Goal: Task Accomplishment & Management: Complete application form

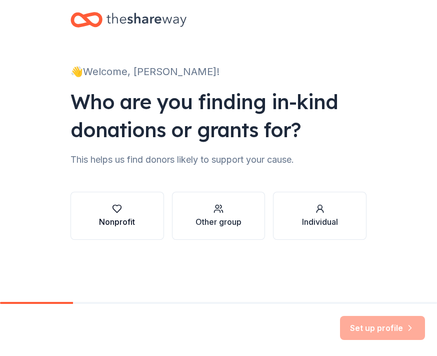
click at [118, 214] on div "Nonprofit" at bounding box center [117, 216] width 36 height 24
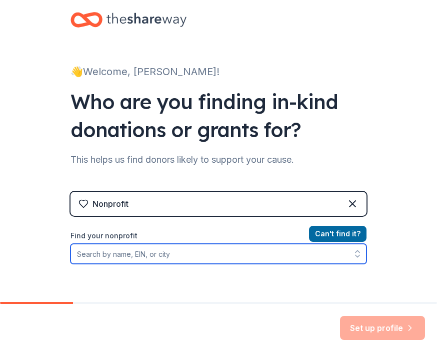
click at [237, 259] on input "Find your nonprofit" at bounding box center [219, 254] width 296 height 20
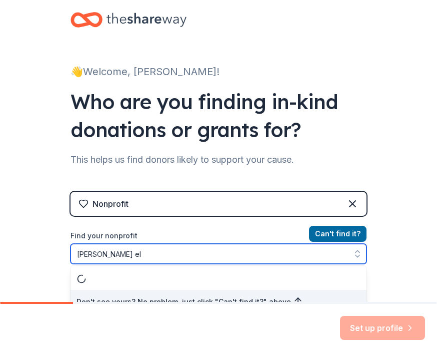
scroll to position [12, 0]
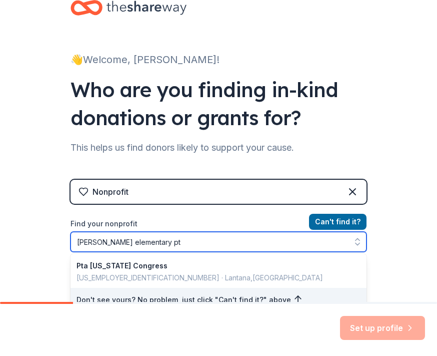
type input "adkins elementary pta"
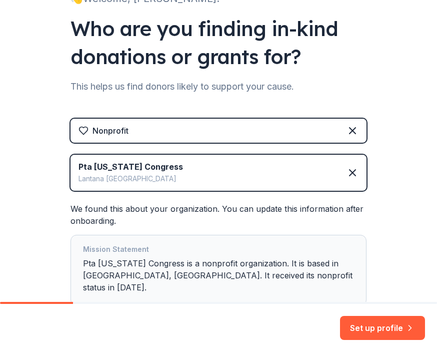
scroll to position [133, 0]
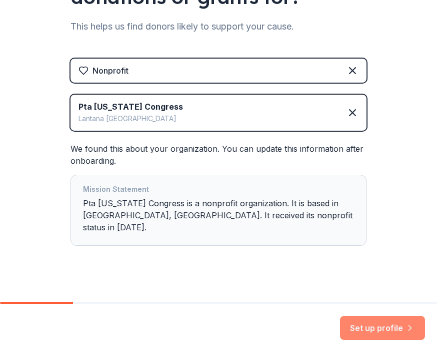
click at [381, 330] on button "Set up profile" at bounding box center [382, 328] width 85 height 24
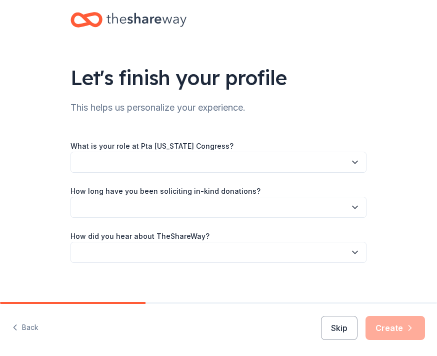
click at [286, 161] on button "button" at bounding box center [219, 162] width 296 height 21
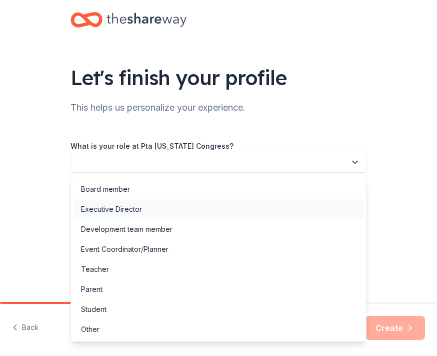
click at [112, 213] on div "Executive Director" at bounding box center [111, 209] width 61 height 12
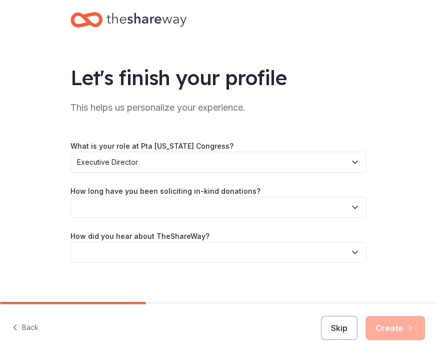
click at [131, 211] on button "button" at bounding box center [219, 207] width 296 height 21
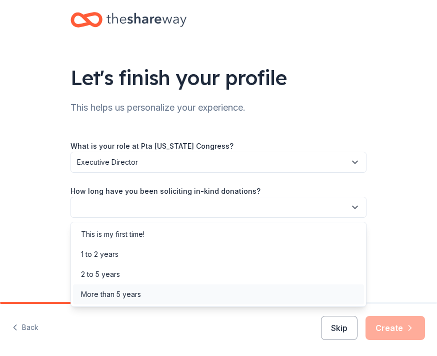
click at [116, 298] on div "More than 5 years" at bounding box center [111, 294] width 60 height 12
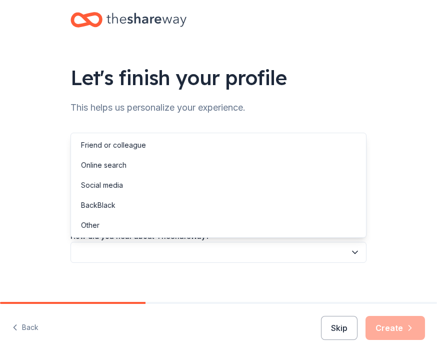
click at [122, 252] on button "button" at bounding box center [219, 252] width 296 height 21
click at [106, 162] on div "Online search" at bounding box center [104, 165] width 46 height 12
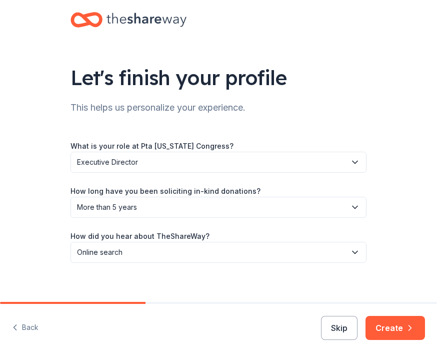
click at [103, 208] on span "More than 5 years" at bounding box center [211, 207] width 269 height 12
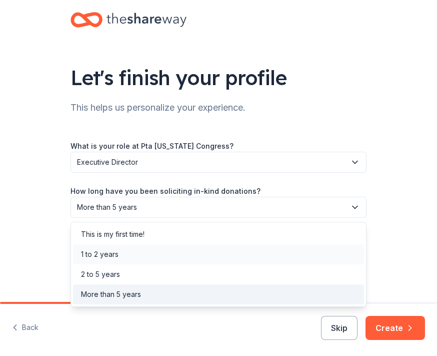
click at [97, 255] on div "1 to 2 years" at bounding box center [100, 254] width 38 height 12
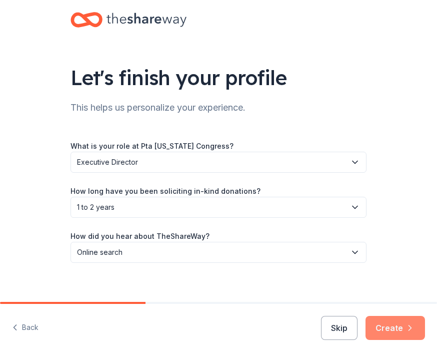
click at [393, 332] on button "Create" at bounding box center [396, 328] width 60 height 24
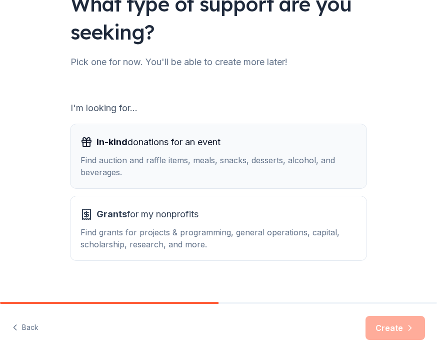
scroll to position [86, 0]
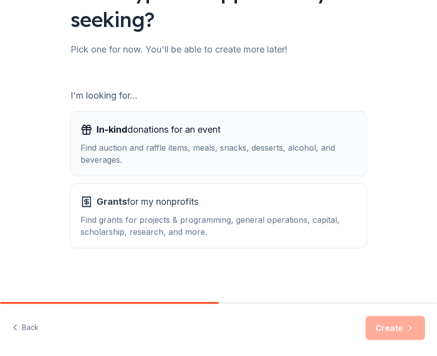
click at [216, 144] on div "Find auction and raffle items, meals, snacks, desserts, alcohol, and beverages." at bounding box center [219, 154] width 276 height 24
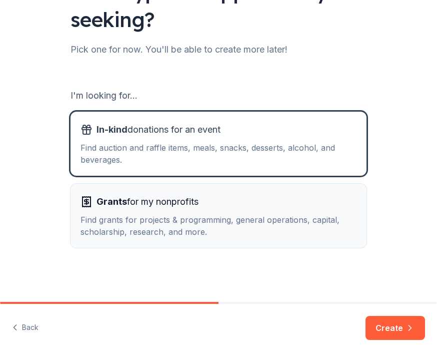
click at [214, 217] on div "Find grants for projects & programming, general operations, capital, scholarshi…" at bounding box center [219, 226] width 276 height 24
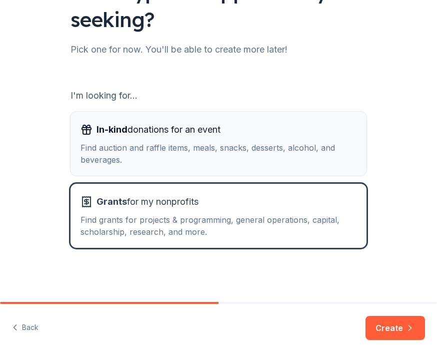
click at [205, 163] on div "Find auction and raffle items, meals, snacks, desserts, alcohol, and beverages." at bounding box center [219, 154] width 276 height 24
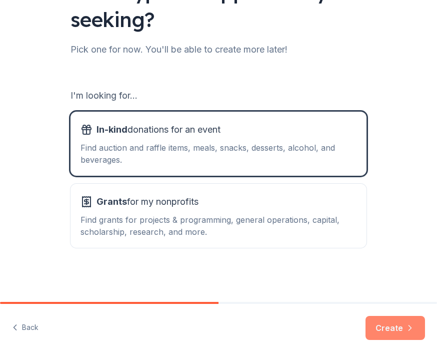
click at [404, 326] on button "Create" at bounding box center [396, 328] width 60 height 24
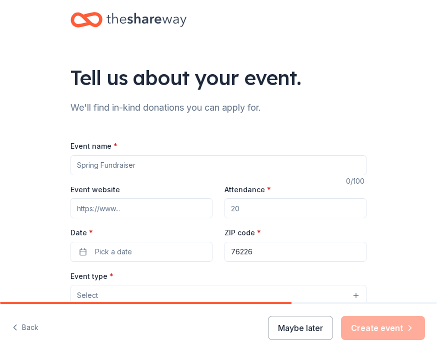
click at [158, 167] on input "Event name *" at bounding box center [219, 165] width 296 height 20
type input "[PERSON_NAME] Auction for a Cause"
type input "w"
type input "http://www.adkinspta.org"
type input "250"
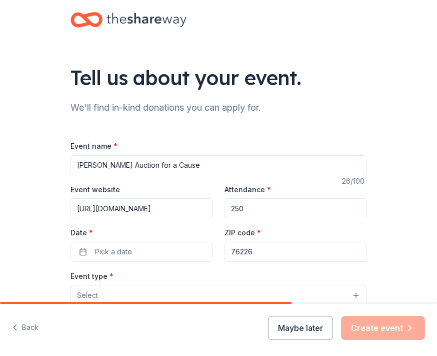
type input "1"
type input "76226"
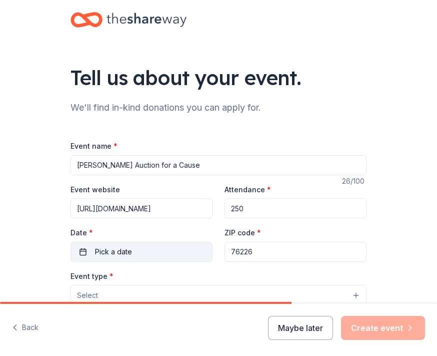
click at [103, 247] on span "Pick a date" at bounding box center [113, 252] width 37 height 12
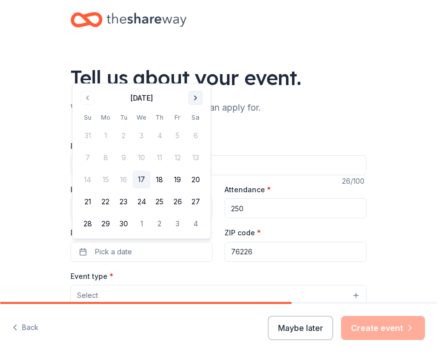
click at [197, 97] on button "Go to next month" at bounding box center [196, 98] width 14 height 14
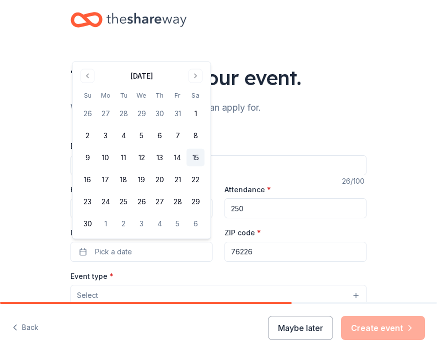
click at [199, 162] on button "15" at bounding box center [196, 158] width 18 height 18
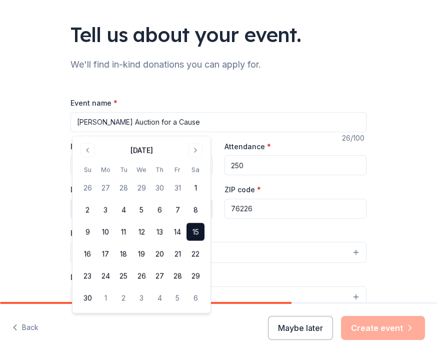
scroll to position [128, 0]
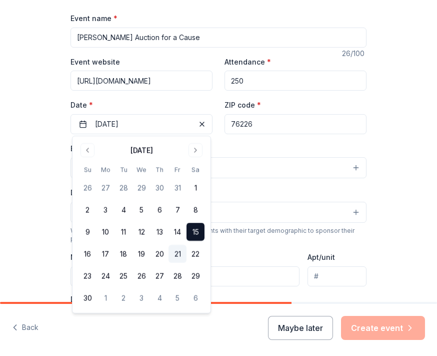
click at [177, 248] on button "21" at bounding box center [178, 254] width 18 height 18
click at [272, 276] on input "Mailing address" at bounding box center [185, 276] width 229 height 20
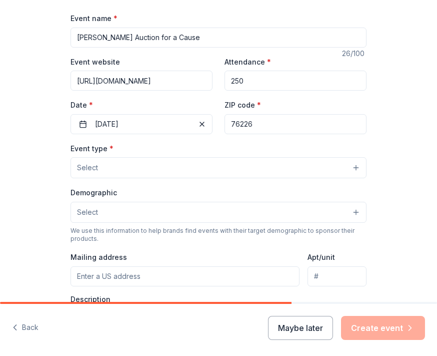
scroll to position [128, 0]
click at [213, 162] on button "Select" at bounding box center [219, 167] width 296 height 21
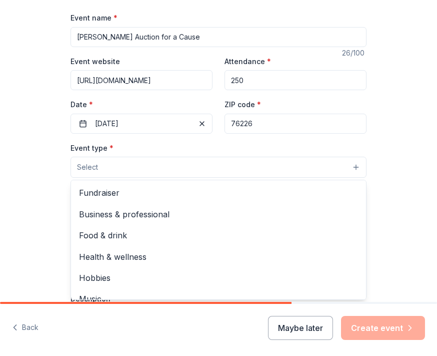
click at [213, 166] on button "Select" at bounding box center [219, 167] width 296 height 21
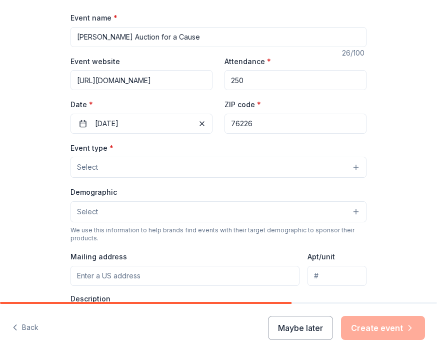
click at [213, 166] on button "Select" at bounding box center [219, 167] width 296 height 21
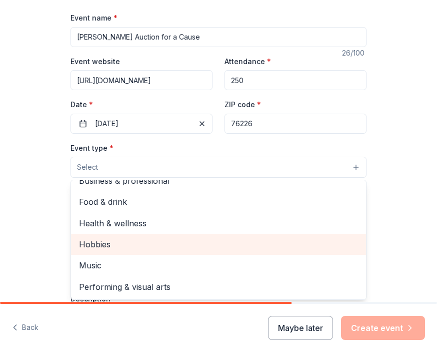
scroll to position [0, 0]
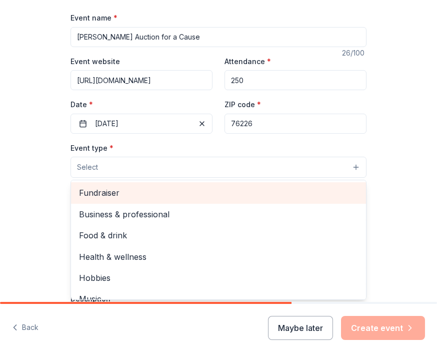
click at [170, 197] on span "Fundraiser" at bounding box center [218, 192] width 279 height 13
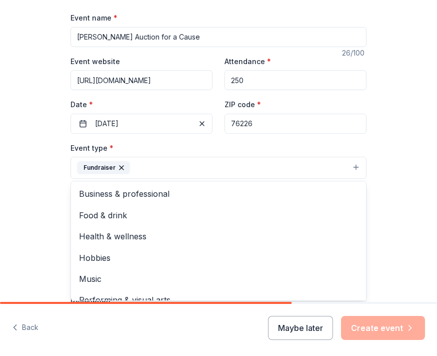
click at [422, 219] on div "Tell us about your event. We'll find in-kind donations you can apply for. Event…" at bounding box center [218, 197] width 437 height 651
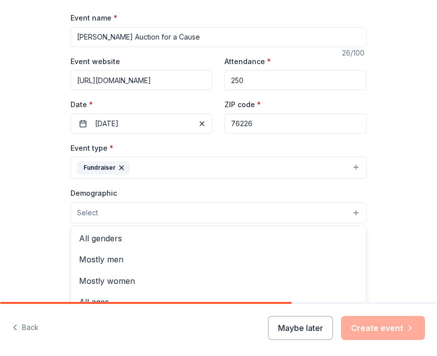
click at [298, 213] on button "Select" at bounding box center [219, 212] width 296 height 21
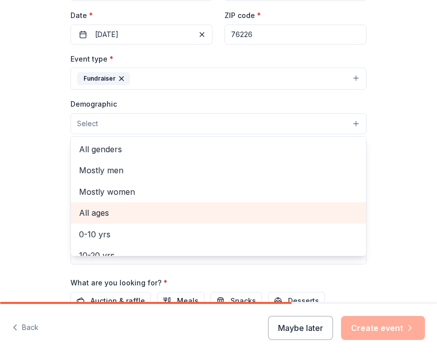
click at [109, 210] on span "All ages" at bounding box center [218, 212] width 279 height 13
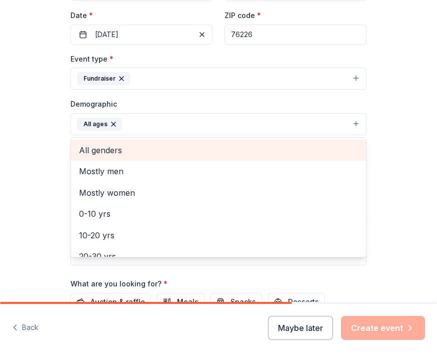
click at [106, 146] on span "All genders" at bounding box center [218, 150] width 279 height 13
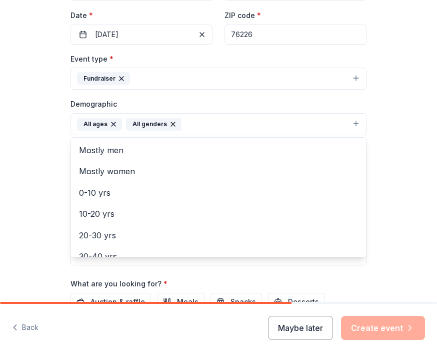
click at [386, 207] on div "Tell us about your event. We'll find in-kind donations you can apply for. Event…" at bounding box center [218, 109] width 437 height 652
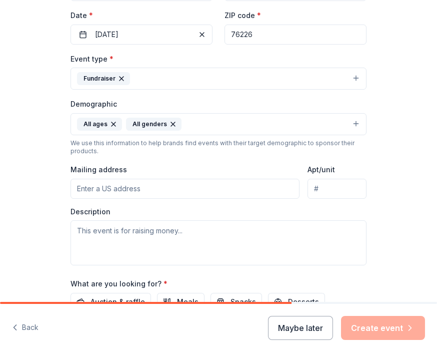
click at [161, 194] on input "Mailing address" at bounding box center [185, 189] width 229 height 20
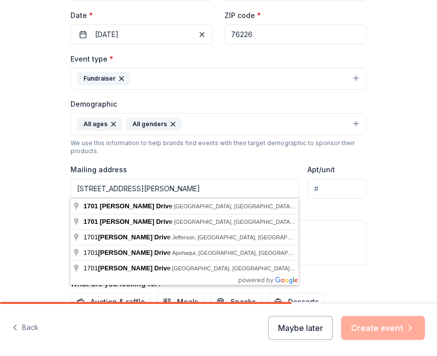
type input "1701 Monahan Drive"
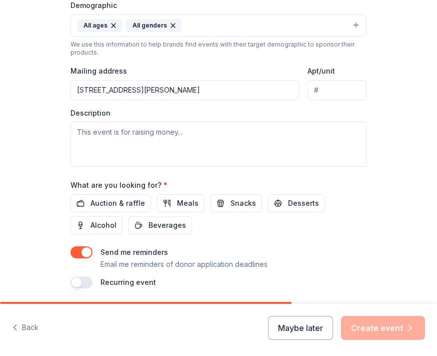
scroll to position [316, 0]
click at [108, 205] on span "Auction & raffle" at bounding box center [118, 203] width 55 height 12
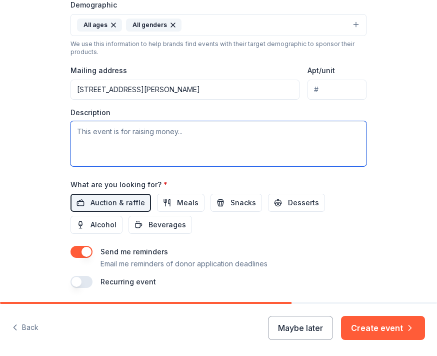
click at [131, 141] on textarea at bounding box center [219, 143] width 296 height 45
paste textarea "Adkins Elementary PTA is a 501(c)(3) organization supporting Adkins Elementary …"
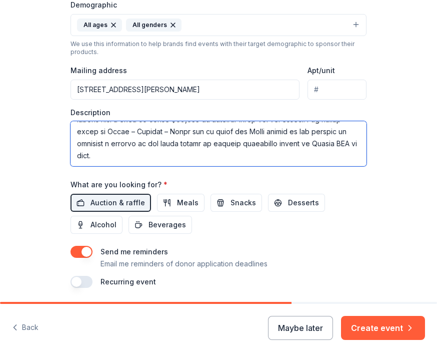
scroll to position [204, 0]
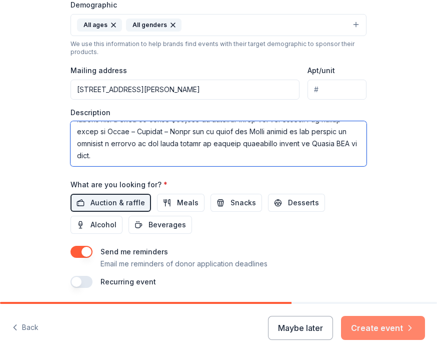
type textarea "Adkins Elementary PTA is a 501(c)(3) organization supporting Adkins Elementary …"
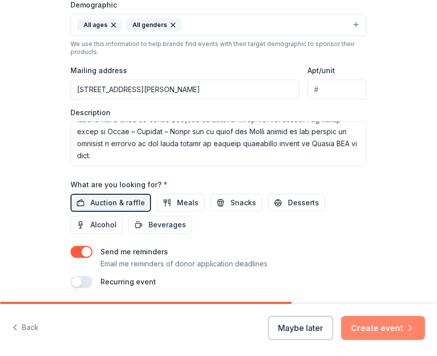
click at [383, 328] on button "Create event" at bounding box center [383, 328] width 84 height 24
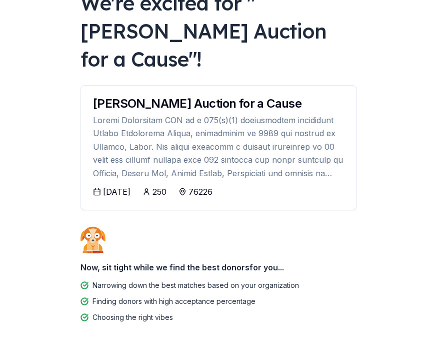
scroll to position [81, 0]
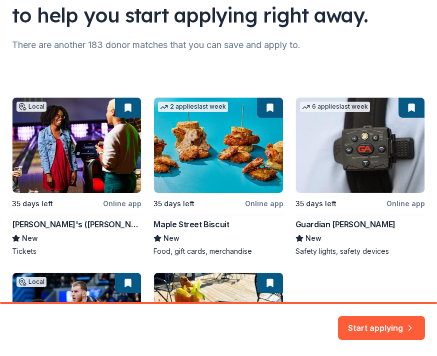
scroll to position [86, 0]
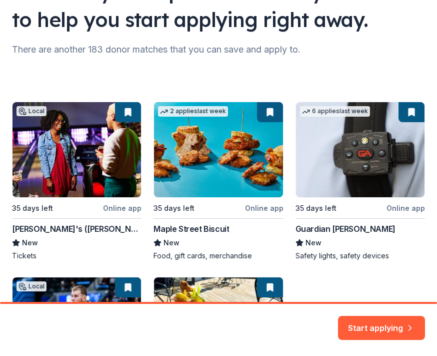
click at [201, 154] on div "Local 35 days left Online app Andy B's (Denton) New Tickets 2 applies last week…" at bounding box center [218, 269] width 413 height 334
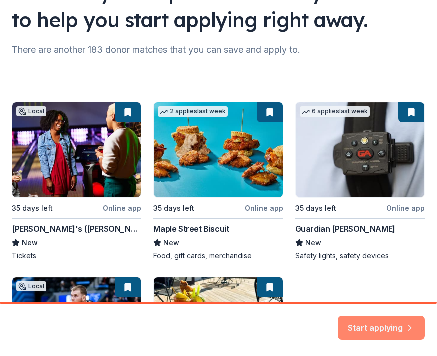
click at [374, 330] on button "Start applying" at bounding box center [381, 322] width 87 height 24
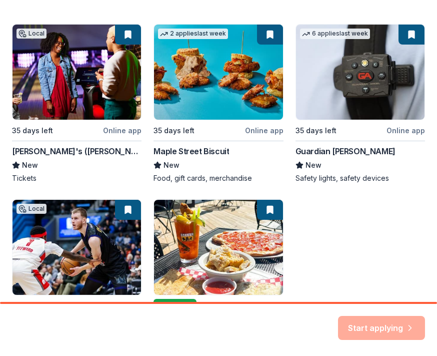
scroll to position [161, 0]
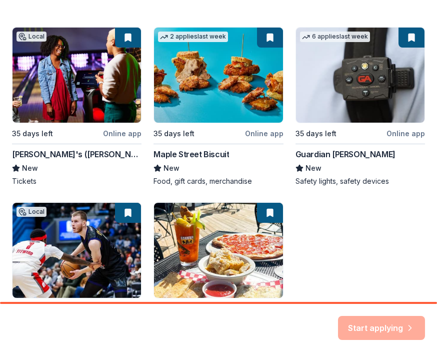
click at [267, 38] on div "Local 35 days left Online app Andy B's (Denton) New Tickets 2 applies last week…" at bounding box center [218, 194] width 413 height 334
click at [271, 36] on div "Local 35 days left Online app Andy B's (Denton) New Tickets 2 applies last week…" at bounding box center [218, 194] width 413 height 334
click at [163, 167] on div "Local 35 days left Online app Andy B's (Denton) New Tickets 2 applies last week…" at bounding box center [218, 194] width 413 height 334
click at [262, 137] on div "Local 35 days left Online app Andy B's (Denton) New Tickets 2 applies last week…" at bounding box center [218, 194] width 413 height 334
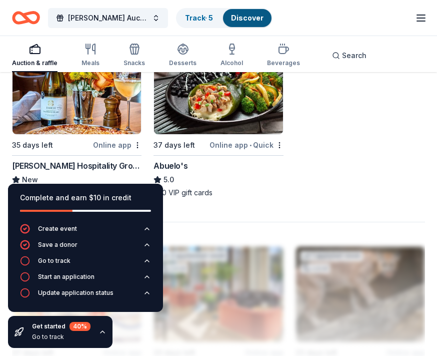
scroll to position [1297, 0]
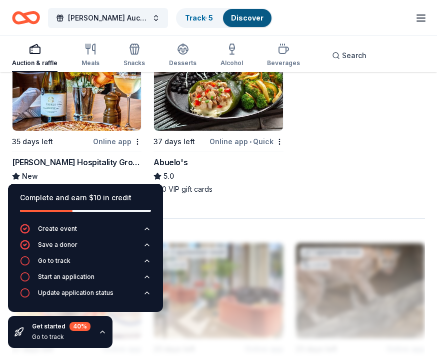
click at [104, 334] on icon "button" at bounding box center [103, 332] width 8 height 8
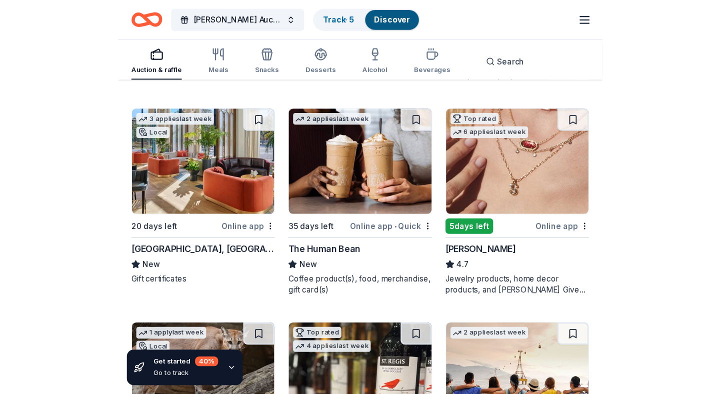
scroll to position [669, 0]
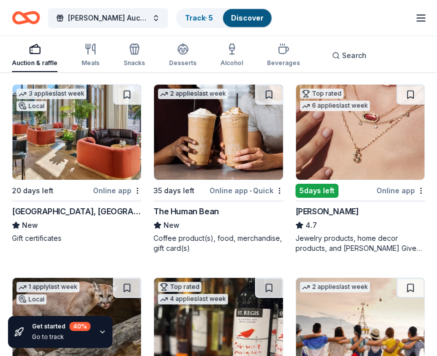
click at [66, 151] on img at bounding box center [77, 132] width 129 height 95
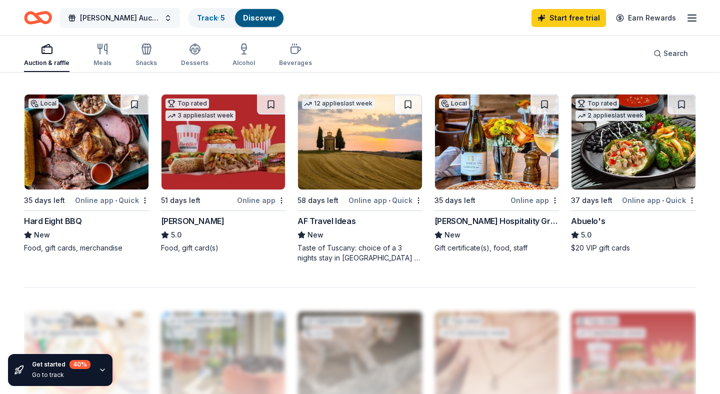
click at [168, 16] on button "[PERSON_NAME] Auction for a Cause" at bounding box center [120, 18] width 120 height 20
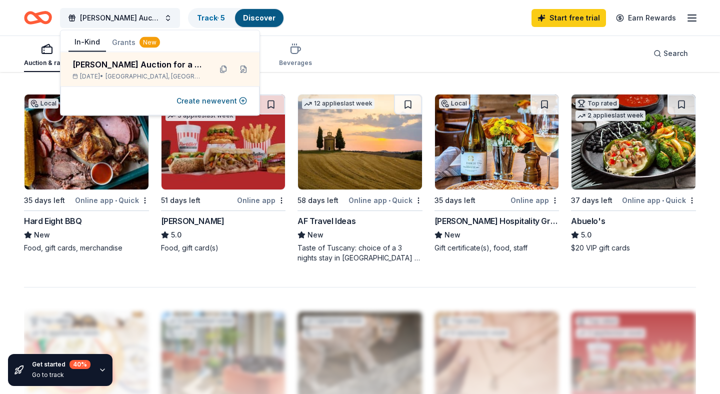
click at [128, 45] on button "Grants New" at bounding box center [136, 43] width 60 height 18
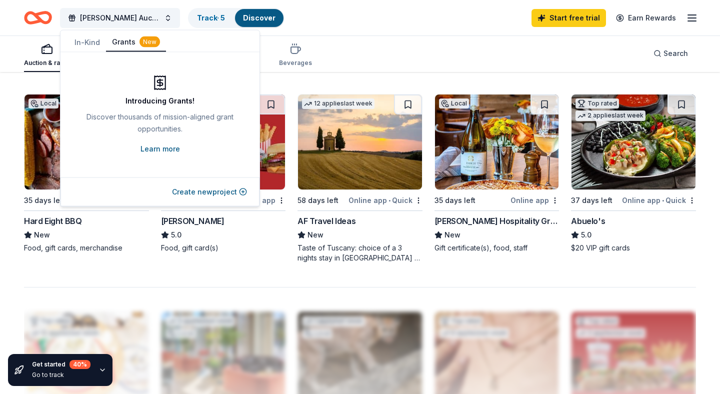
click at [162, 148] on link "Learn more" at bounding box center [161, 149] width 40 height 12
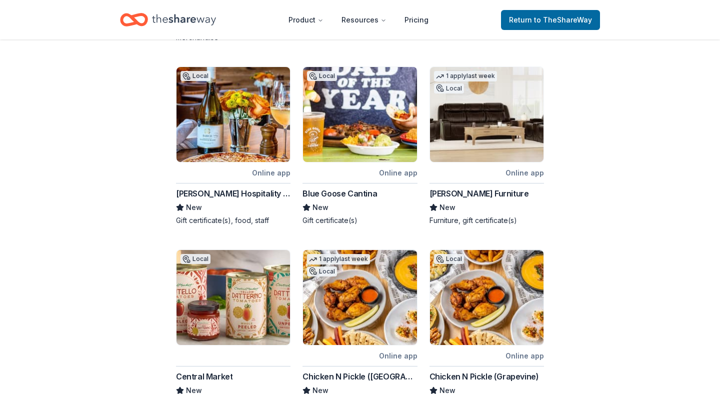
scroll to position [358, 0]
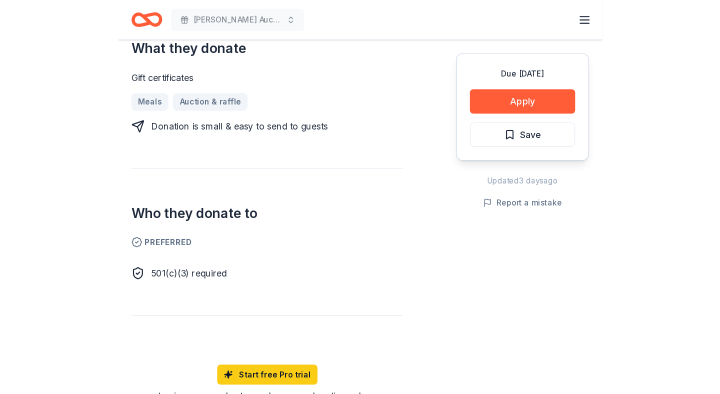
scroll to position [441, 0]
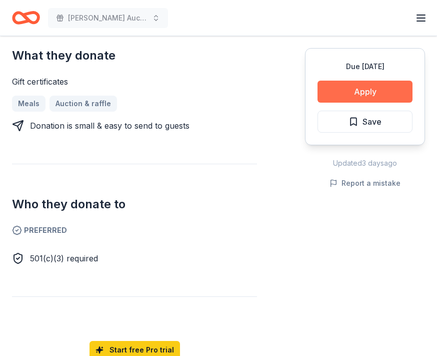
click at [371, 90] on button "Apply" at bounding box center [365, 92] width 95 height 22
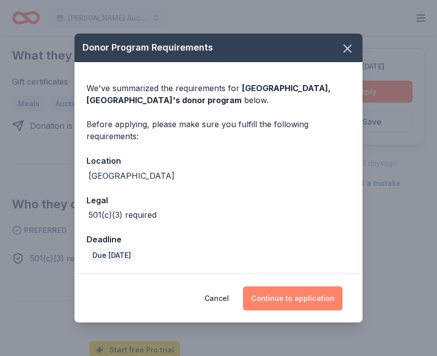
click at [292, 301] on button "Continue to application" at bounding box center [293, 298] width 100 height 24
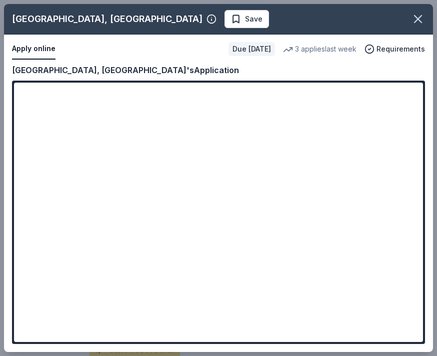
click at [276, 332] on div "Crescent Hotel, Fort Worth Save Apply online Due in 20 days 3 applies last week…" at bounding box center [218, 178] width 429 height 348
click at [283, 331] on div "Crescent Hotel, Fort Worth Save Apply online Due in 20 days 3 applies last week…" at bounding box center [218, 178] width 429 height 348
click at [275, 326] on div "Crescent Hotel, Fort Worth Save Apply online Due in 20 days 3 applies last week…" at bounding box center [218, 178] width 429 height 348
click at [280, 324] on div "Crescent Hotel, Fort Worth Save Apply online Due in 20 days 3 applies last week…" at bounding box center [218, 178] width 429 height 348
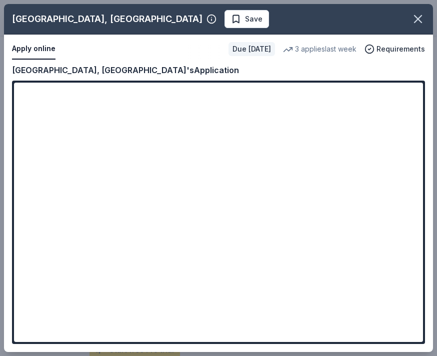
click at [305, 236] on div "Crescent Hotel, Fort Worth Save Apply online Due in 20 days 3 applies last week…" at bounding box center [218, 178] width 429 height 348
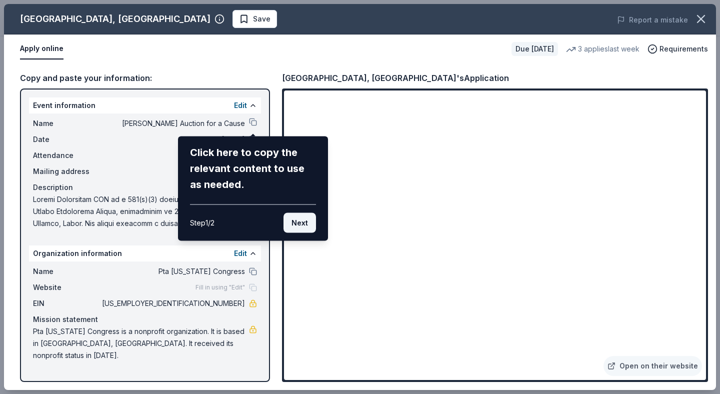
click at [302, 226] on button "Next" at bounding box center [300, 223] width 33 height 20
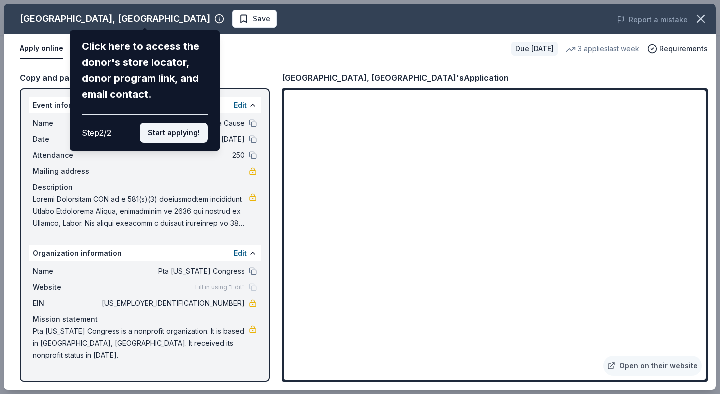
click at [171, 123] on button "Start applying!" at bounding box center [174, 133] width 68 height 20
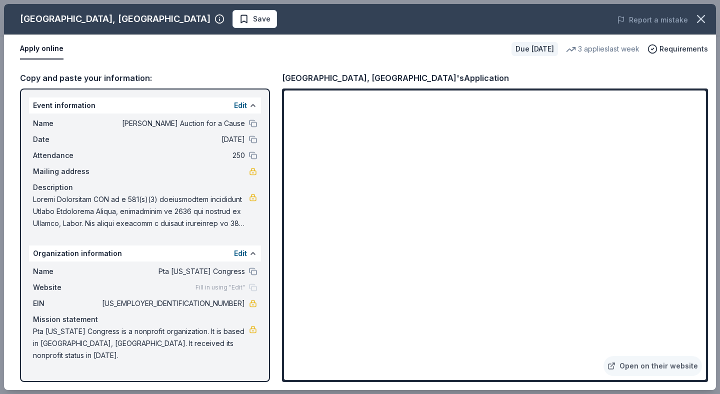
click at [254, 142] on div "Crescent Hotel, Fort Worth Save Report a mistake Apply online Due in 20 days 3 …" at bounding box center [360, 197] width 712 height 386
click at [252, 141] on button at bounding box center [253, 140] width 8 height 8
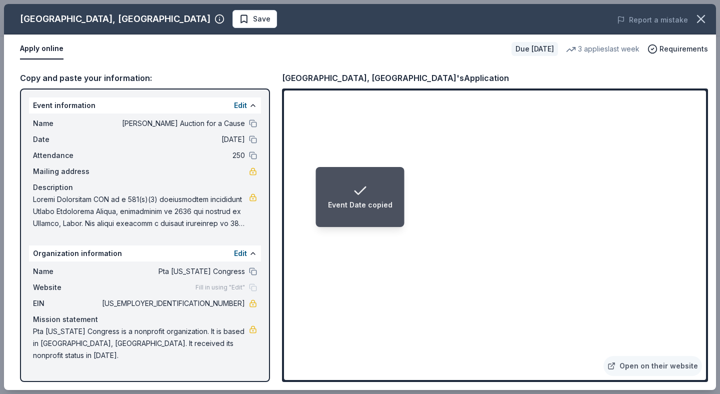
click at [230, 141] on span "11/21/25" at bounding box center [172, 140] width 145 height 12
click at [233, 141] on span "11/21/25" at bounding box center [172, 140] width 145 height 12
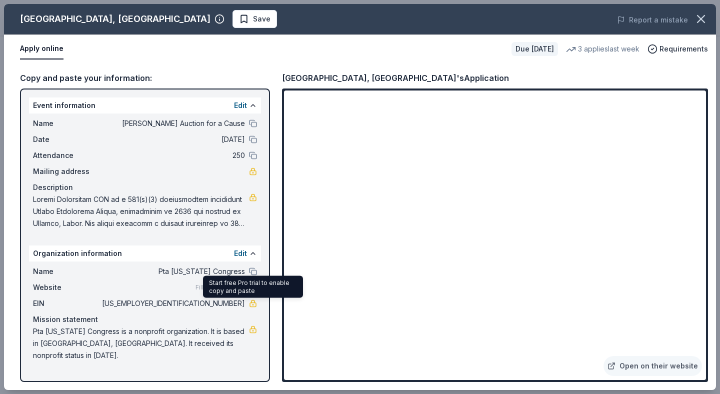
click at [253, 305] on link at bounding box center [253, 304] width 8 height 8
drag, startPoint x: 206, startPoint y: 305, endPoint x: 242, endPoint y: 305, distance: 36.5
click at [242, 305] on span "46-5629281" at bounding box center [172, 304] width 145 height 12
click at [246, 305] on div "EIN 46-5629281" at bounding box center [145, 304] width 224 height 12
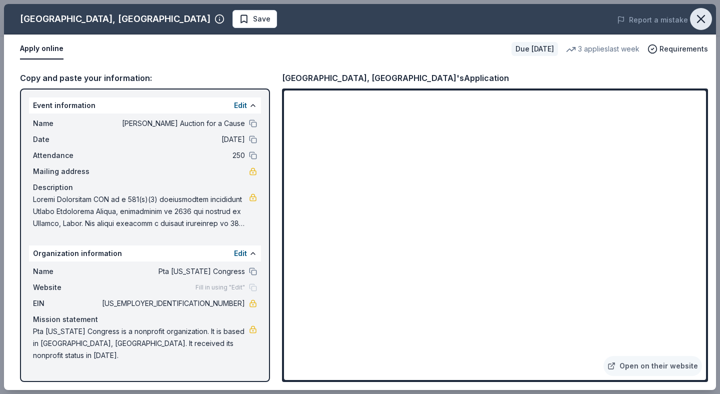
click at [437, 22] on icon "button" at bounding box center [701, 19] width 14 height 14
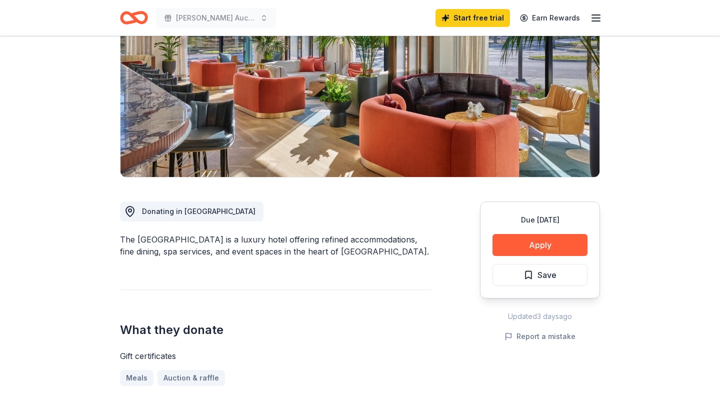
scroll to position [0, 0]
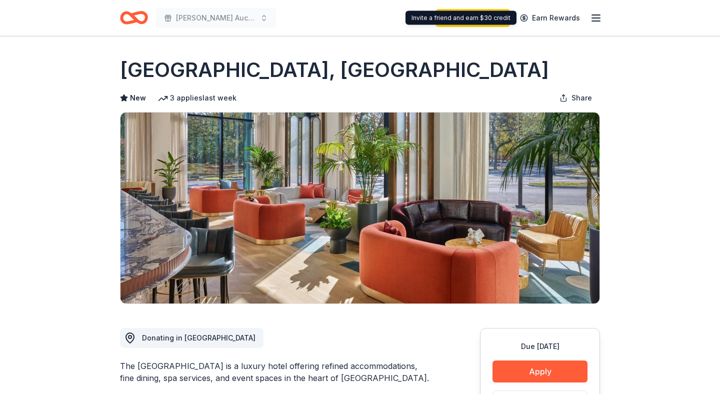
click at [437, 17] on icon "button" at bounding box center [596, 18] width 12 height 12
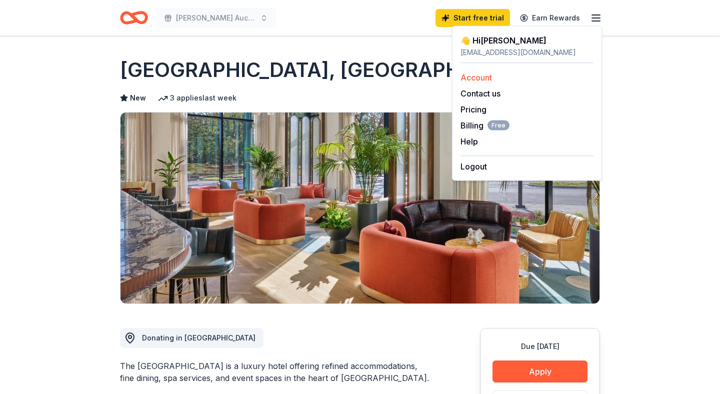
click at [437, 77] on link "Account" at bounding box center [477, 78] width 32 height 10
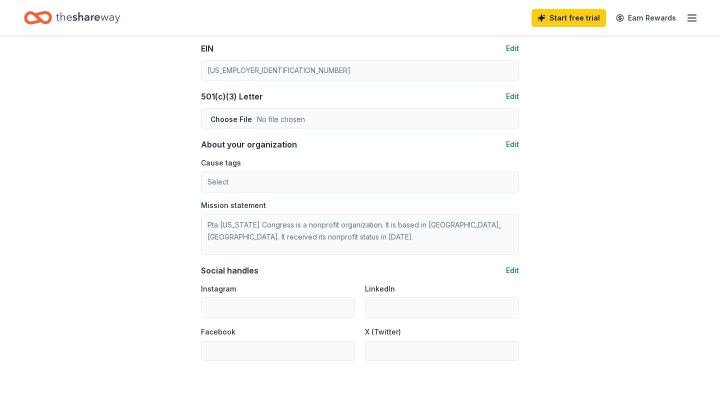
scroll to position [493, 0]
click at [437, 270] on button "Edit" at bounding box center [512, 271] width 13 height 12
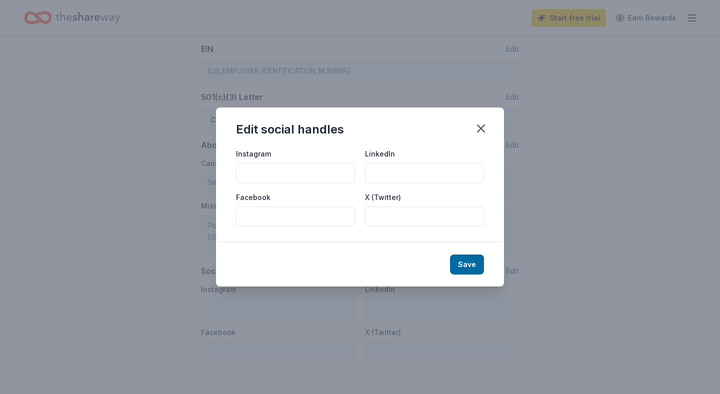
click at [282, 217] on input "Facebook" at bounding box center [295, 217] width 119 height 20
type input "www.facebook.com/AdkinsElementaryPTA"
click at [437, 263] on button "Save" at bounding box center [467, 265] width 34 height 20
type input "www.facebook.com/AdkinsElementaryPTA"
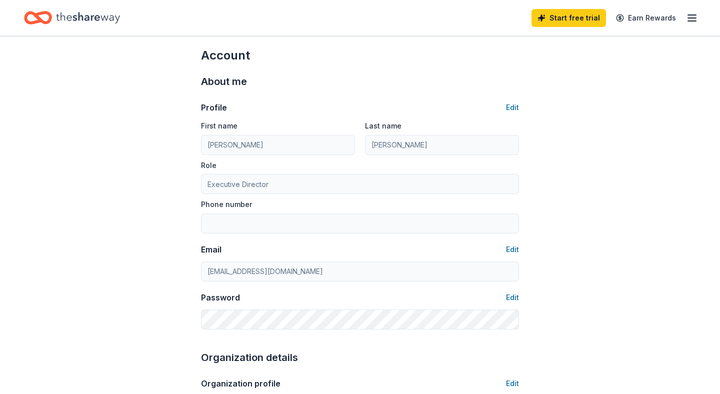
scroll to position [0, 0]
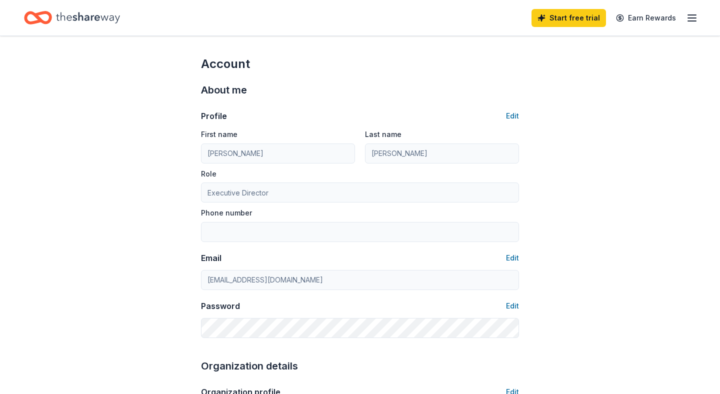
click at [437, 16] on icon "button" at bounding box center [692, 18] width 12 height 12
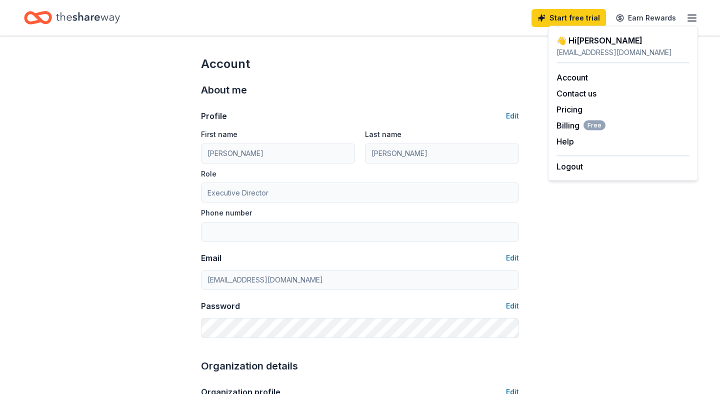
click at [210, 74] on div "About me Profile Edit First name Andrea Last name Weber Role Executive Director…" at bounding box center [360, 210] width 318 height 276
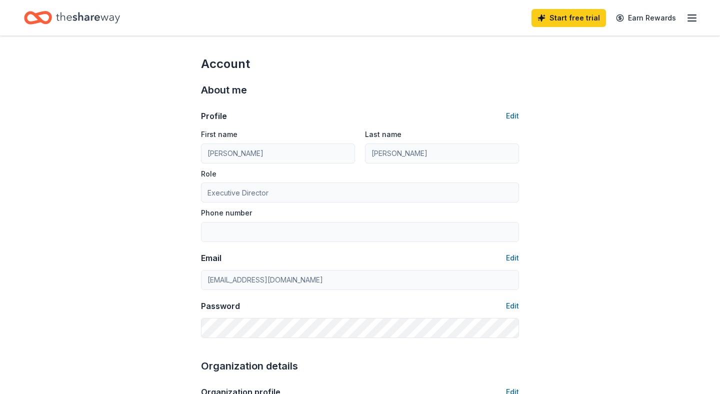
click at [39, 14] on icon "Home" at bounding box center [43, 18] width 16 height 10
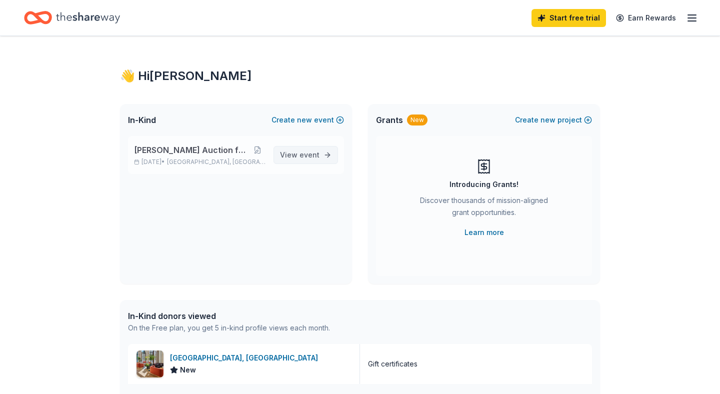
click at [314, 157] on span "event" at bounding box center [310, 155] width 20 height 9
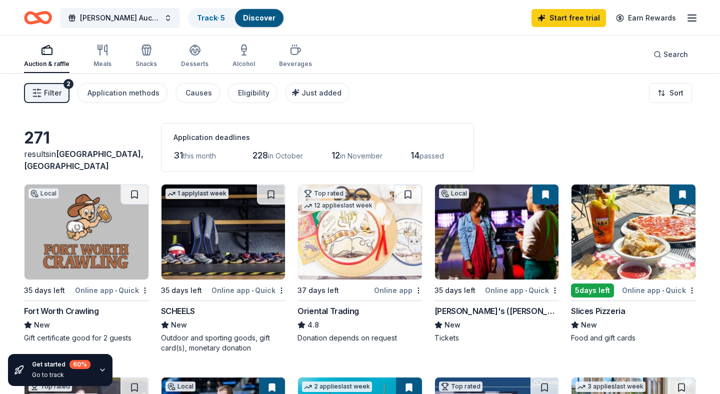
click at [437, 19] on icon "button" at bounding box center [692, 18] width 12 height 12
click at [434, 92] on div "Filter 2 Application methods Causes Eligibility Just added Sort" at bounding box center [360, 93] width 720 height 40
click at [334, 255] on img at bounding box center [360, 232] width 124 height 95
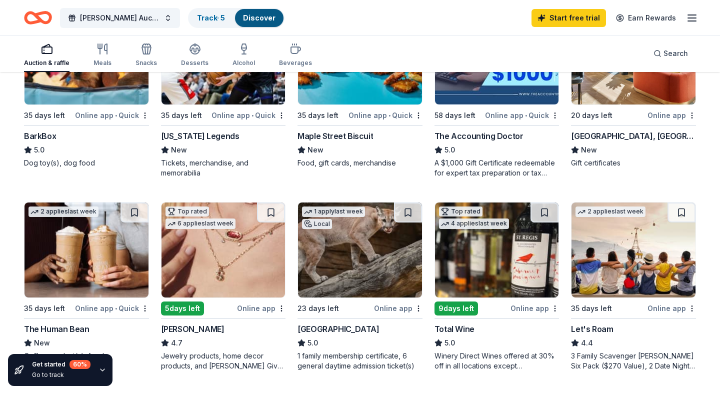
scroll to position [364, 0]
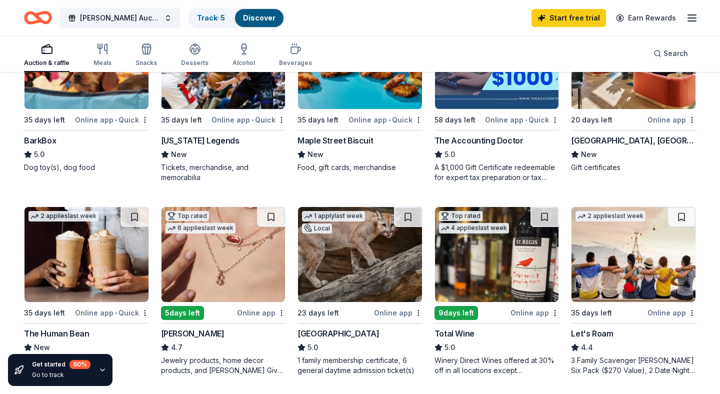
click at [437, 276] on img at bounding box center [634, 254] width 124 height 95
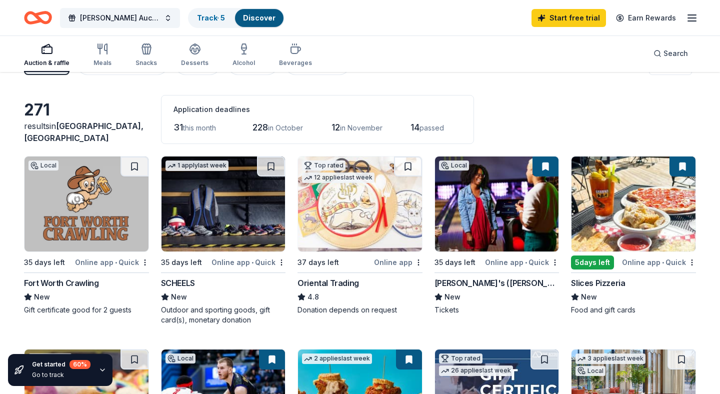
scroll to position [27, 0]
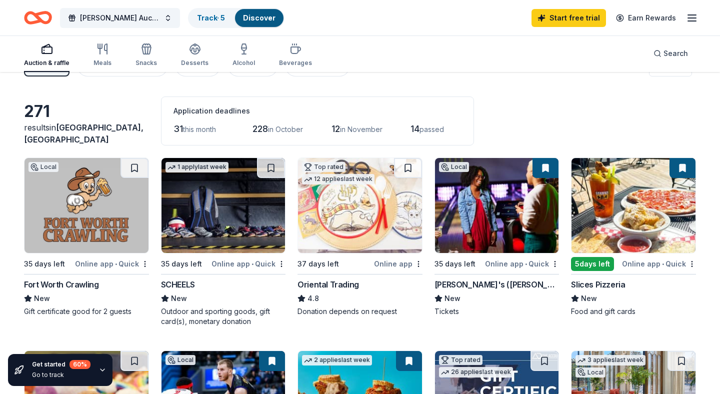
click at [208, 225] on img at bounding box center [224, 205] width 124 height 95
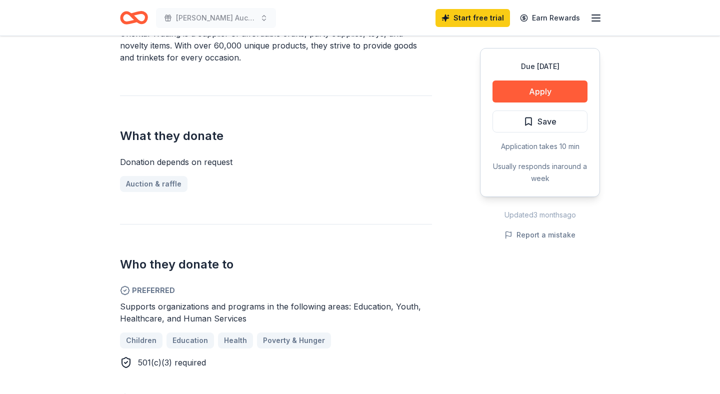
scroll to position [342, 0]
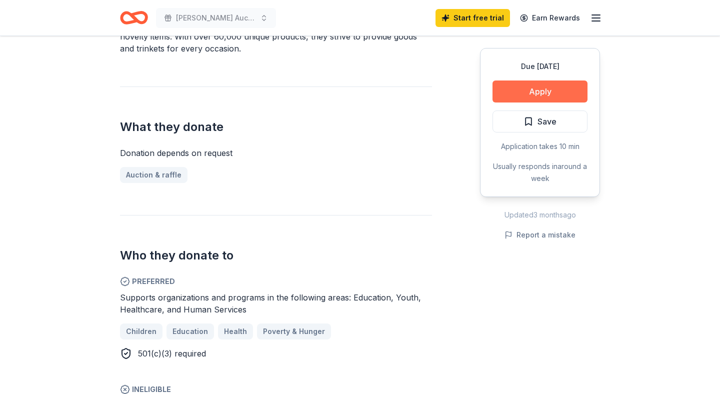
click at [541, 95] on button "Apply" at bounding box center [540, 92] width 95 height 22
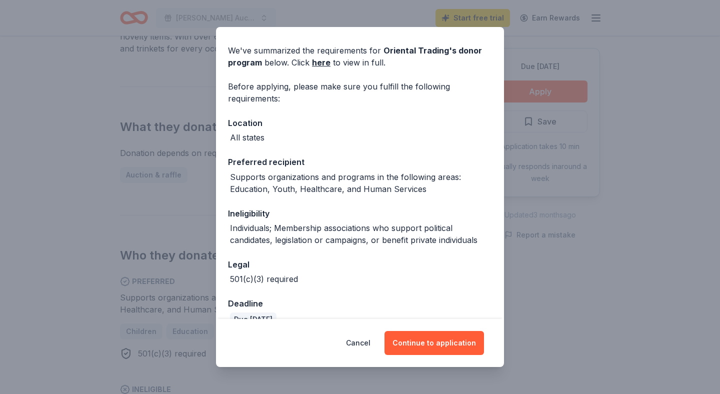
scroll to position [0, 0]
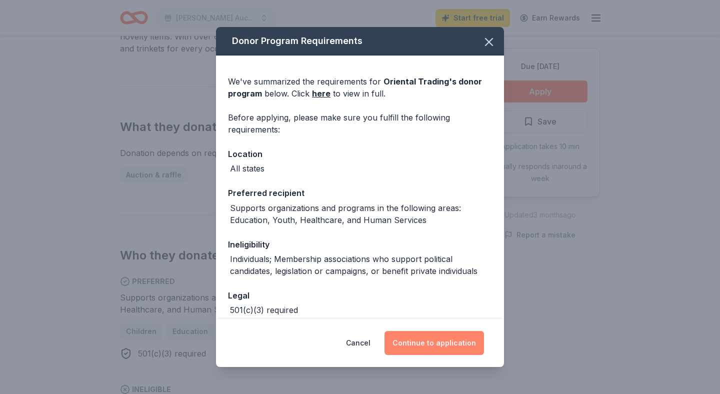
click at [423, 348] on button "Continue to application" at bounding box center [435, 343] width 100 height 24
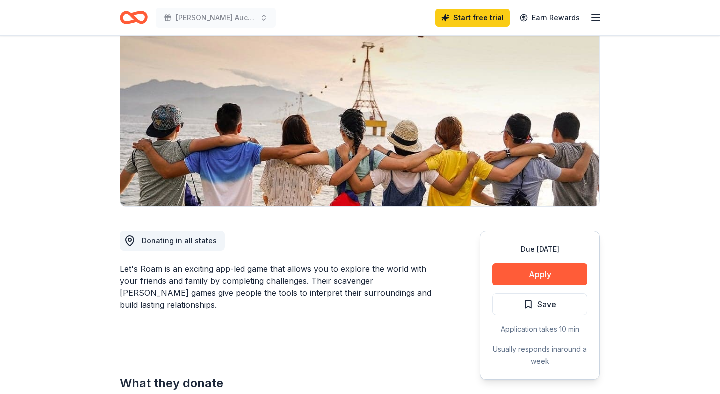
scroll to position [91, 0]
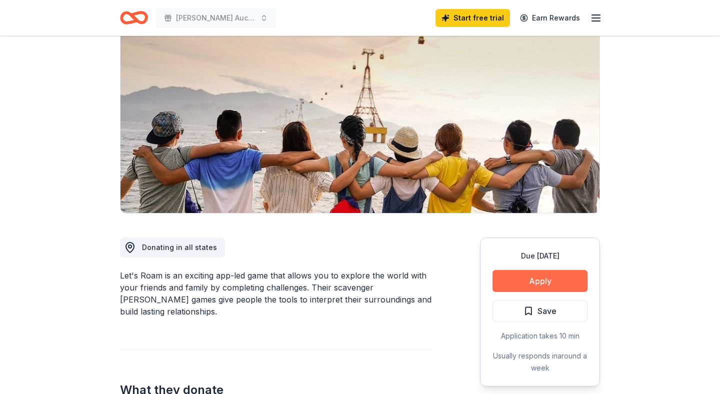
click at [547, 281] on button "Apply" at bounding box center [540, 281] width 95 height 22
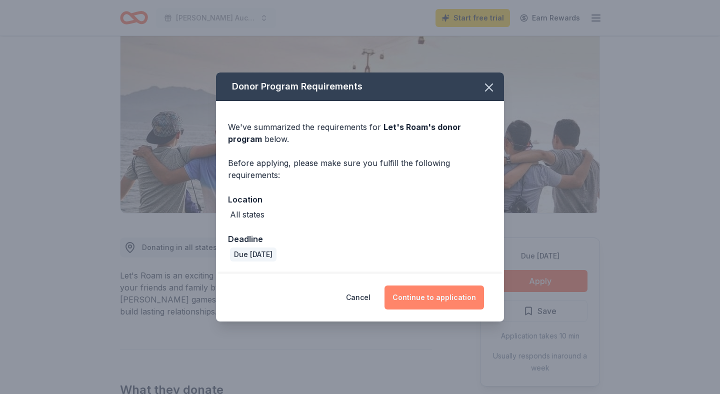
click at [438, 297] on button "Continue to application" at bounding box center [435, 298] width 100 height 24
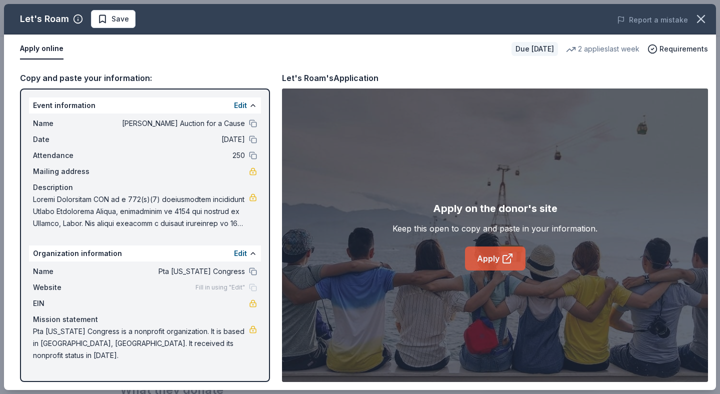
click at [499, 263] on link "Apply" at bounding box center [495, 259] width 61 height 24
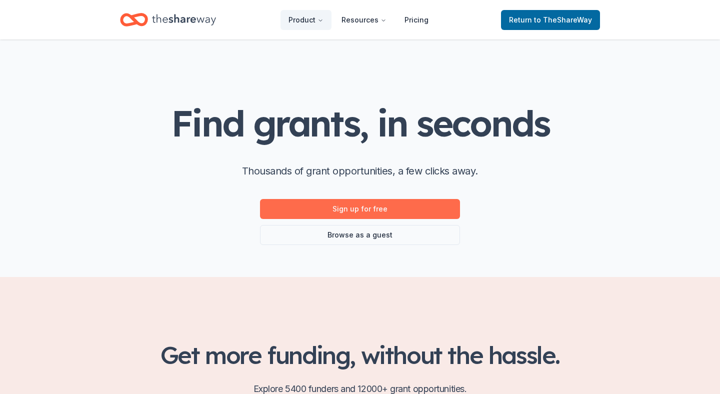
click at [367, 207] on link "Sign up for free" at bounding box center [360, 209] width 200 height 20
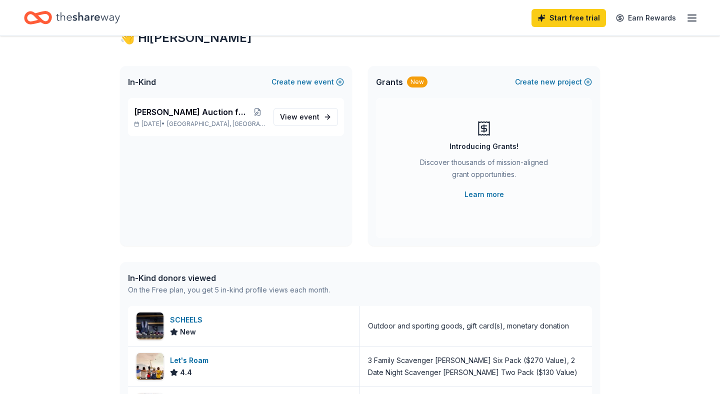
scroll to position [35, 0]
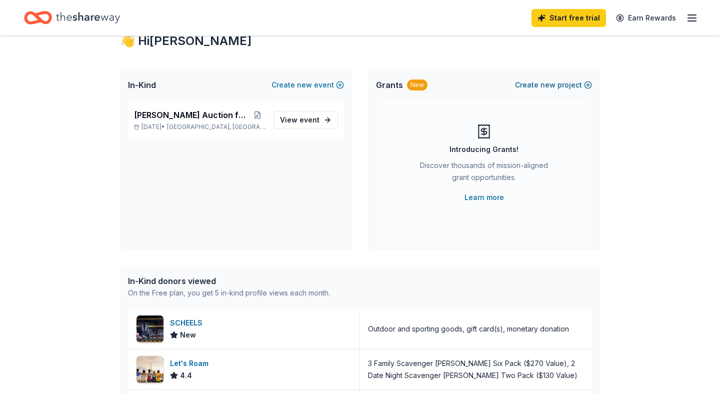
click at [548, 83] on span "new" at bounding box center [548, 85] width 15 height 12
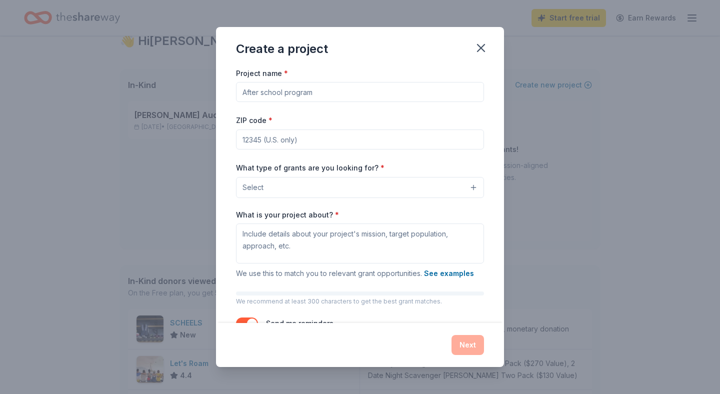
click at [340, 99] on input "Project name *" at bounding box center [360, 92] width 248 height 20
type input "Student Support Grants"
type input "76226"
click at [350, 190] on button "Select" at bounding box center [360, 187] width 248 height 21
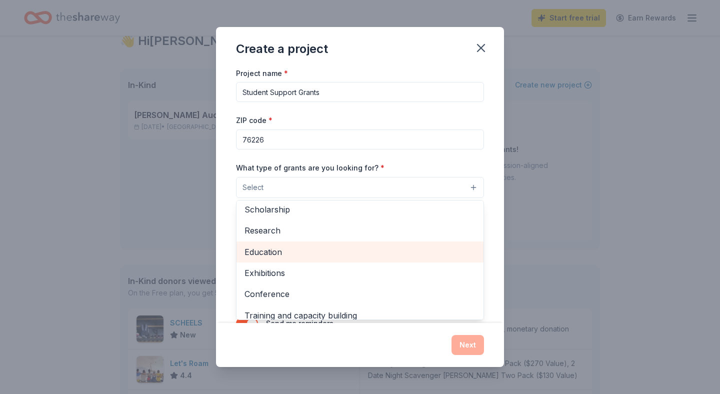
scroll to position [68, 0]
click at [333, 249] on span "Education" at bounding box center [360, 251] width 231 height 13
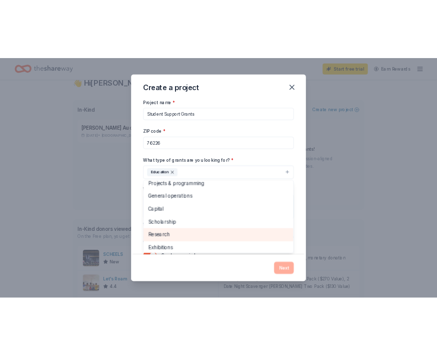
scroll to position [0, 0]
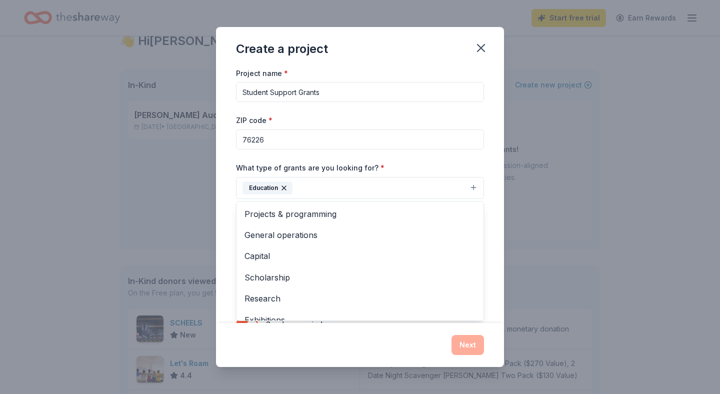
click at [497, 217] on div "Project name * Student Support Grants ZIP code * 76226 What type of grants are …" at bounding box center [360, 195] width 288 height 256
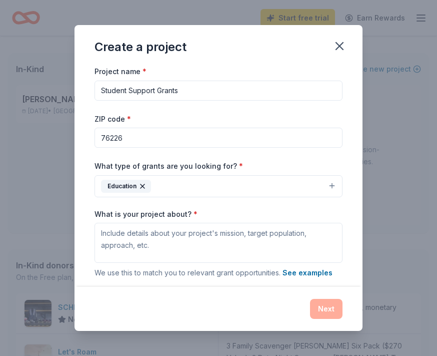
click at [127, 91] on input "Student Support Grants" at bounding box center [219, 91] width 248 height 20
type input "Student and Teacher Support Grants"
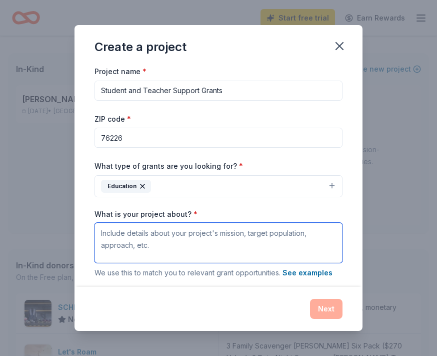
click at [187, 235] on textarea "What is your project about? *" at bounding box center [219, 243] width 248 height 40
paste textarea "[PERSON_NAME] Elementary PTA is a 501(c)(3) organization supporting [PERSON_NAM…"
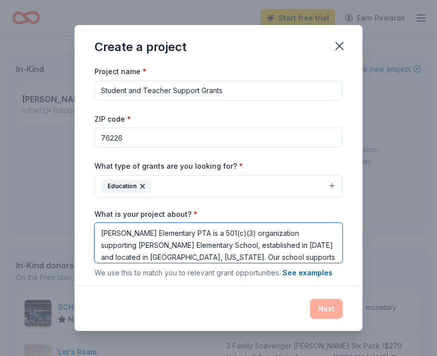
scroll to position [26, 0]
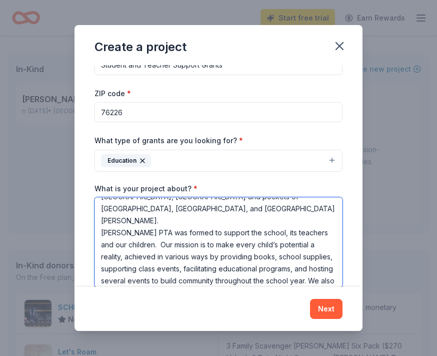
click at [284, 270] on textarea "[PERSON_NAME] Elementary PTA is a 501(c)(3) organization supporting [PERSON_NAM…" at bounding box center [219, 242] width 248 height 90
paste textarea "This year, our PTA goals include: • New Die-Cut Machine and Die Collection • [P…"
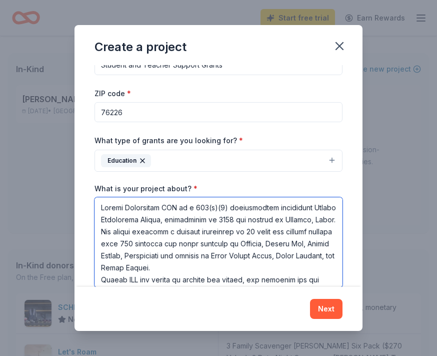
scroll to position [19, 0]
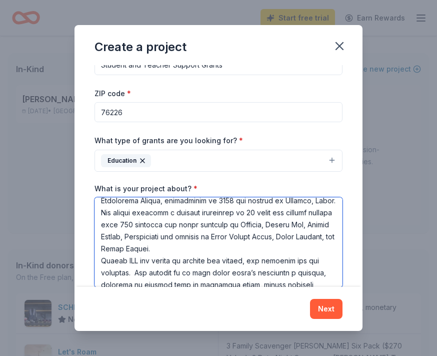
click at [228, 245] on textarea "What is your project about? *" at bounding box center [219, 242] width 248 height 90
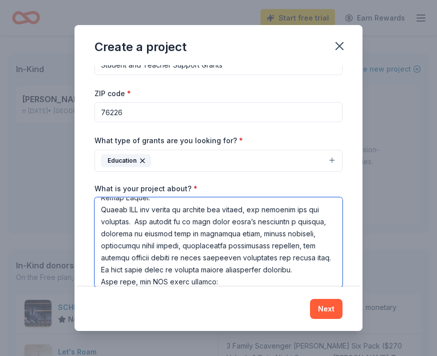
scroll to position [140, 0]
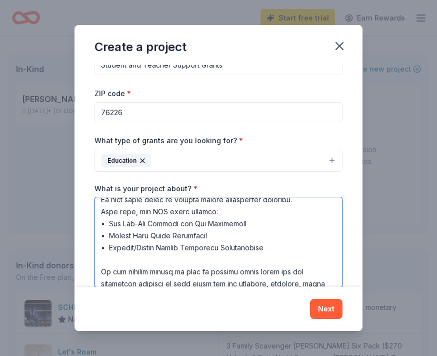
click at [278, 248] on textarea "What is your project about? *" at bounding box center [219, 242] width 248 height 90
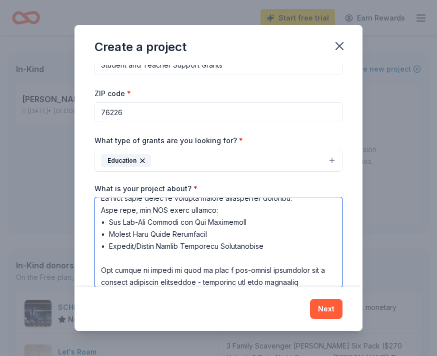
scroll to position [154, 0]
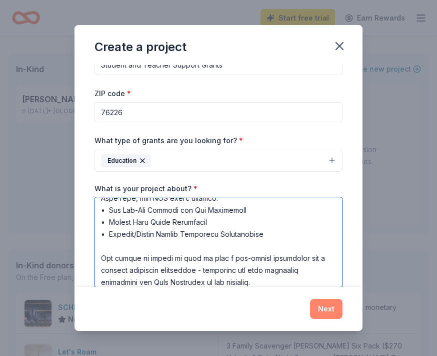
type textarea "Loremi Dolorsitam CON ad e 599(s)(1) doeiusmodtem incididunt Utlabo Etdolorema …"
click at [326, 313] on button "Next" at bounding box center [326, 309] width 33 height 20
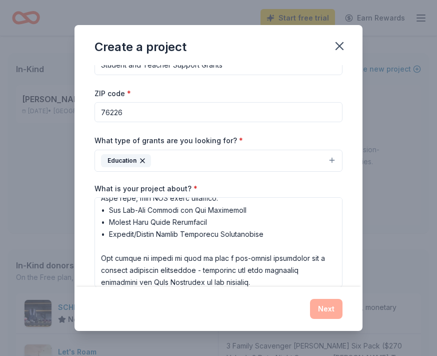
scroll to position [0, 0]
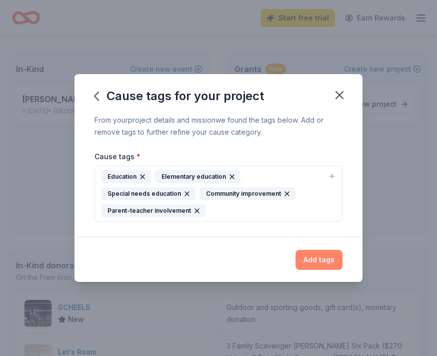
click at [315, 261] on button "Add tags" at bounding box center [319, 260] width 47 height 20
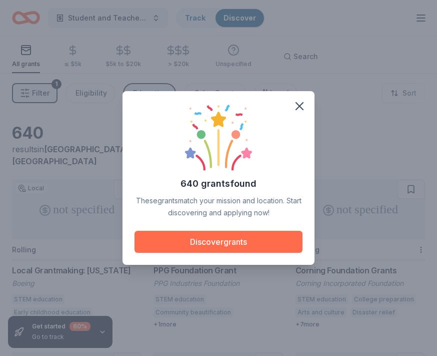
click at [231, 246] on button "Discover grants" at bounding box center [219, 242] width 168 height 22
